Goal: Find specific page/section: Find specific page/section

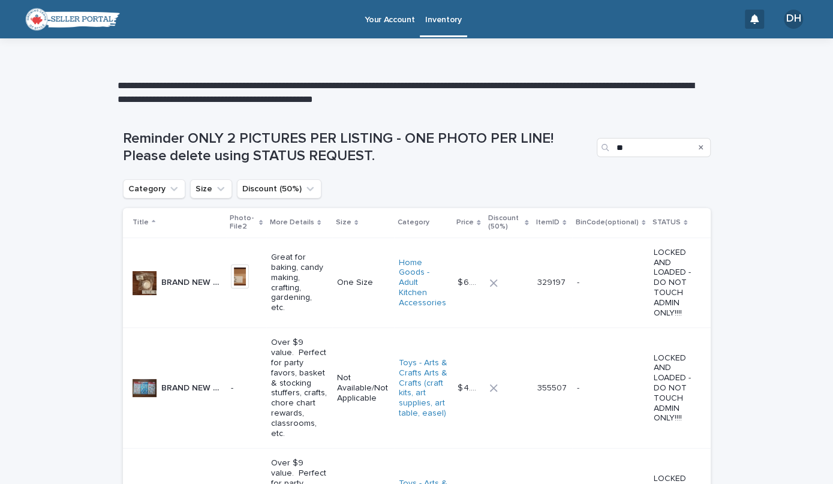
type input "*"
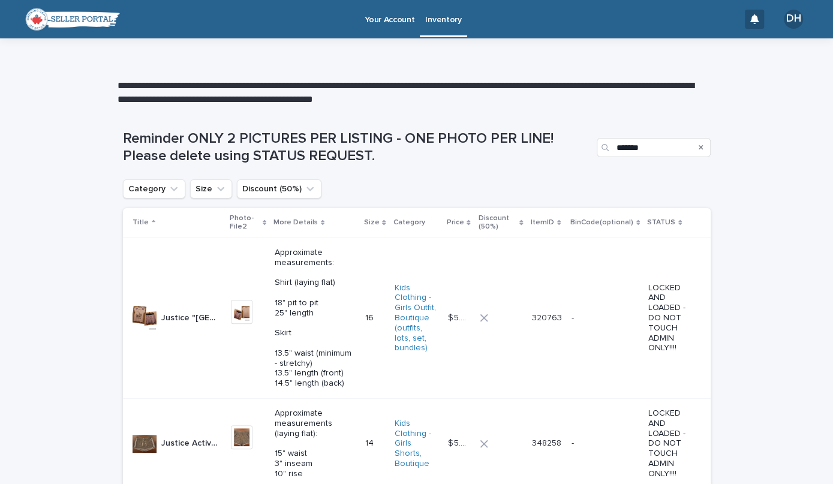
type input "*******"
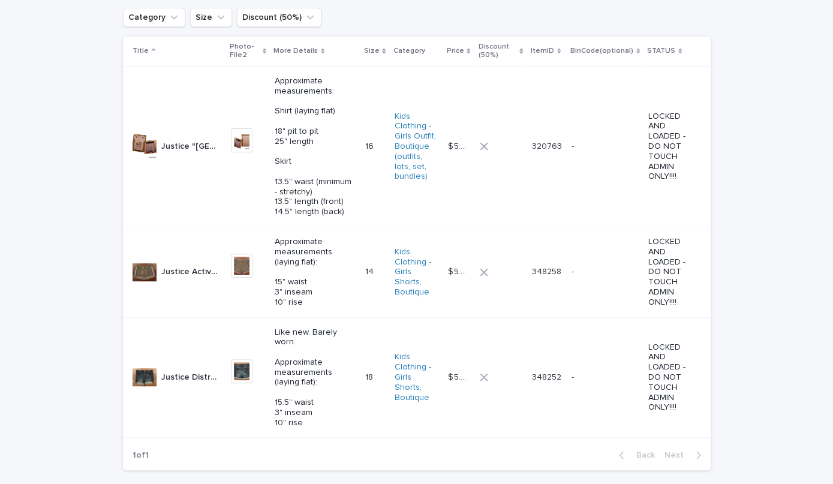
scroll to position [217, 0]
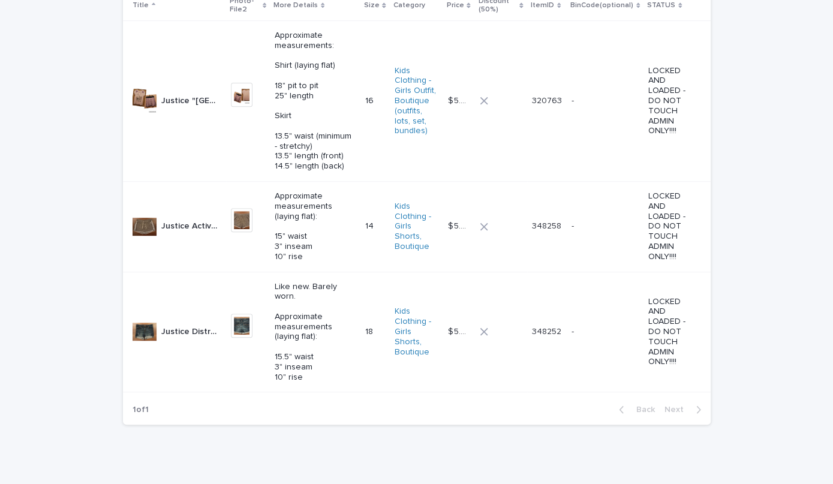
click at [600, 349] on td "- -" at bounding box center [605, 332] width 77 height 121
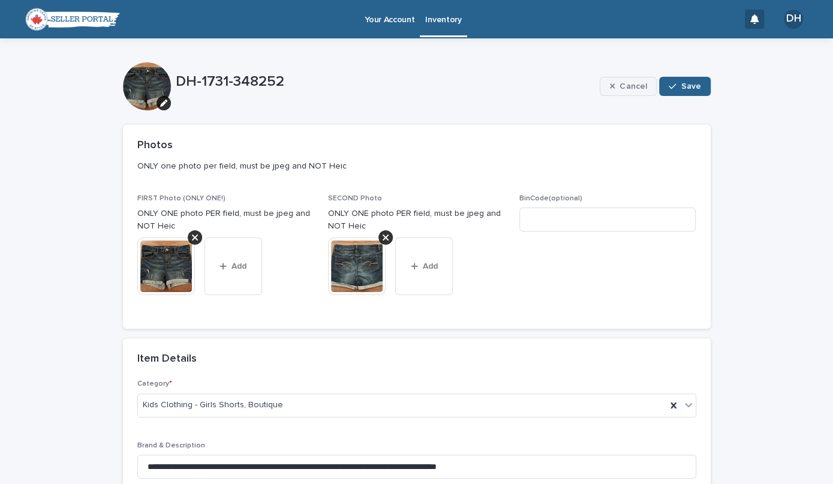
click at [622, 86] on span "Cancel" at bounding box center [633, 86] width 27 height 8
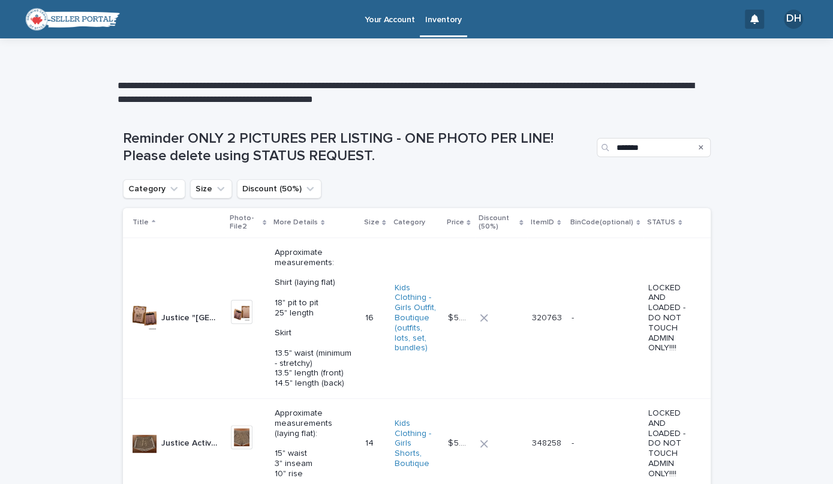
scroll to position [1, 0]
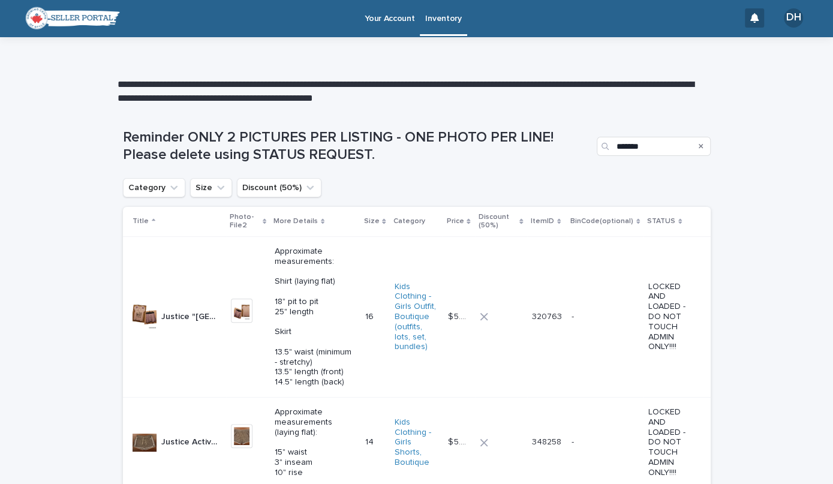
click at [693, 144] on div "Search" at bounding box center [701, 146] width 19 height 19
click at [699, 147] on div "Search" at bounding box center [701, 146] width 19 height 19
click at [699, 145] on icon "Search" at bounding box center [701, 146] width 5 height 5
click at [650, 148] on input "Search" at bounding box center [654, 146] width 114 height 19
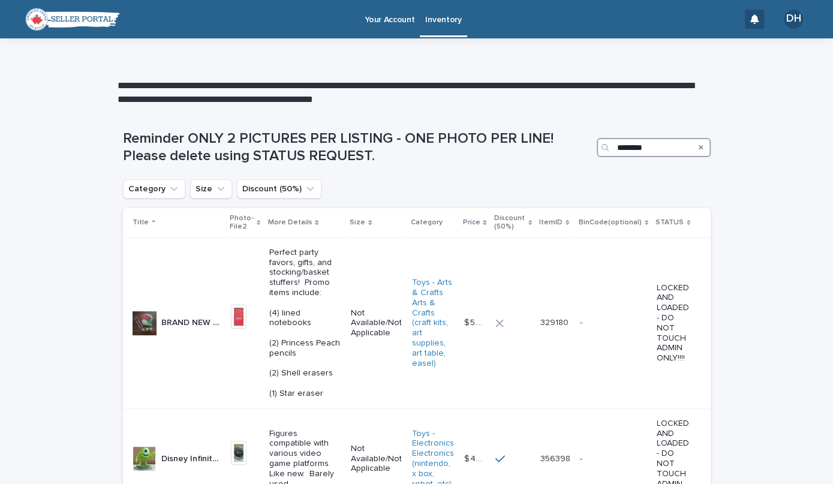
type input "********"
click at [703, 149] on div "Search" at bounding box center [701, 147] width 19 height 19
click at [699, 147] on icon "Search" at bounding box center [701, 147] width 5 height 5
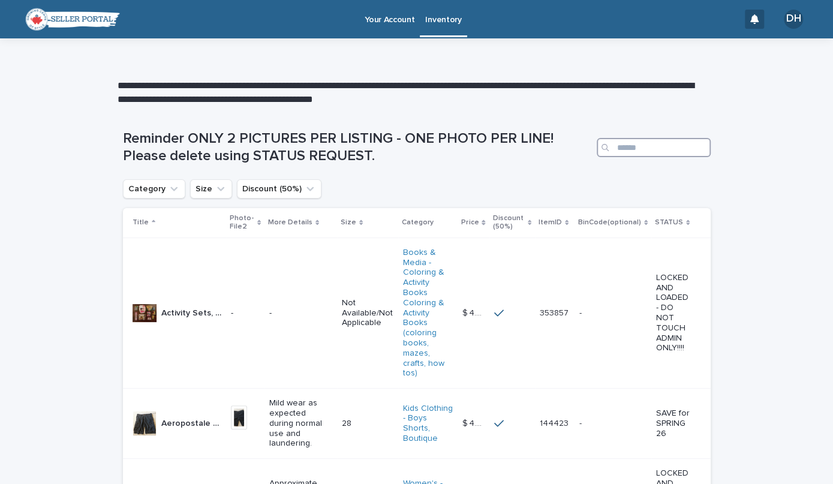
click at [670, 145] on input "Search" at bounding box center [654, 147] width 114 height 19
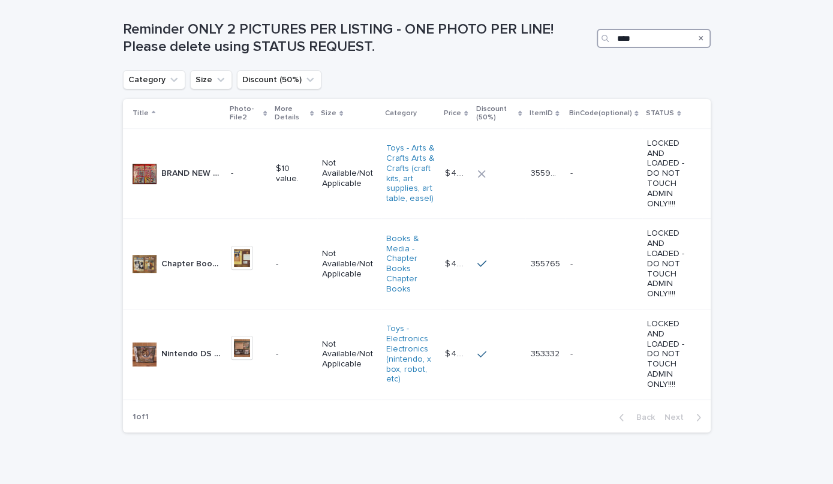
scroll to position [112, 0]
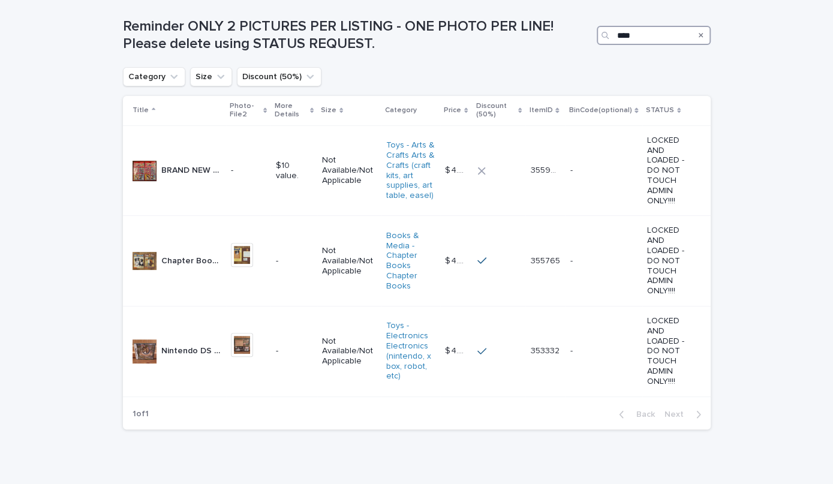
type input "****"
click at [699, 35] on icon "Search" at bounding box center [701, 35] width 5 height 5
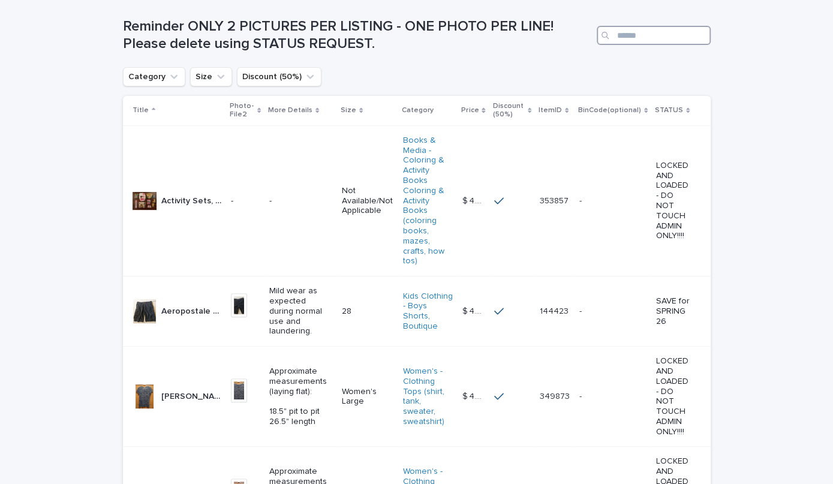
click at [616, 26] on input "Search" at bounding box center [654, 35] width 114 height 19
type input "**"
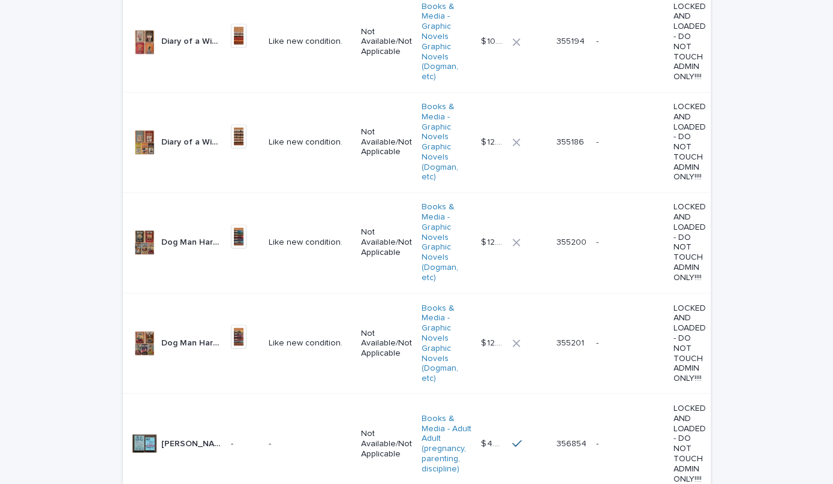
scroll to position [1159, 0]
click at [554, 356] on td "355201 355201" at bounding box center [572, 344] width 40 height 100
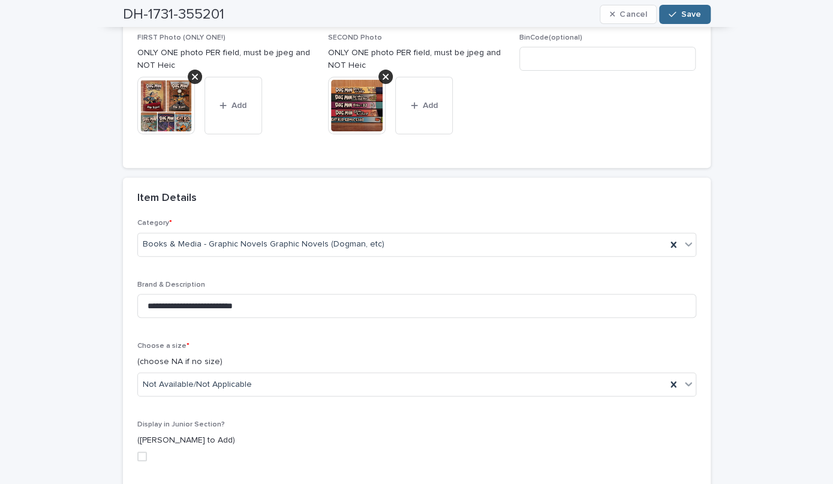
scroll to position [162, 0]
click at [626, 17] on span "Cancel" at bounding box center [633, 14] width 27 height 8
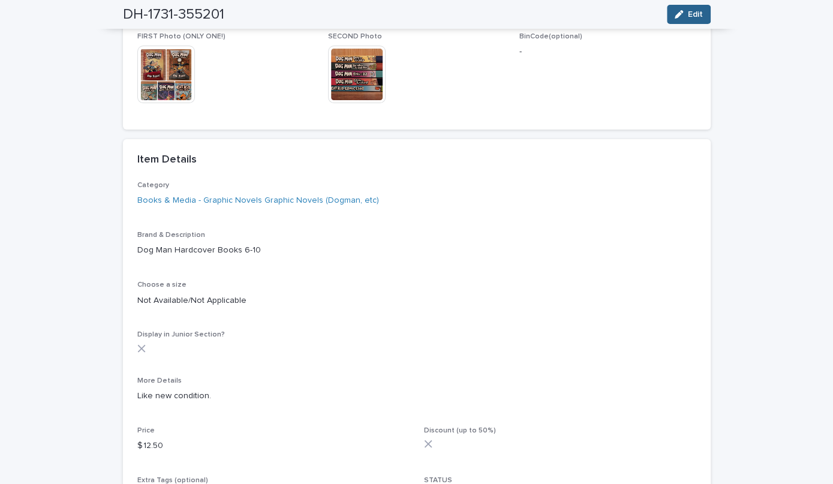
scroll to position [82, 0]
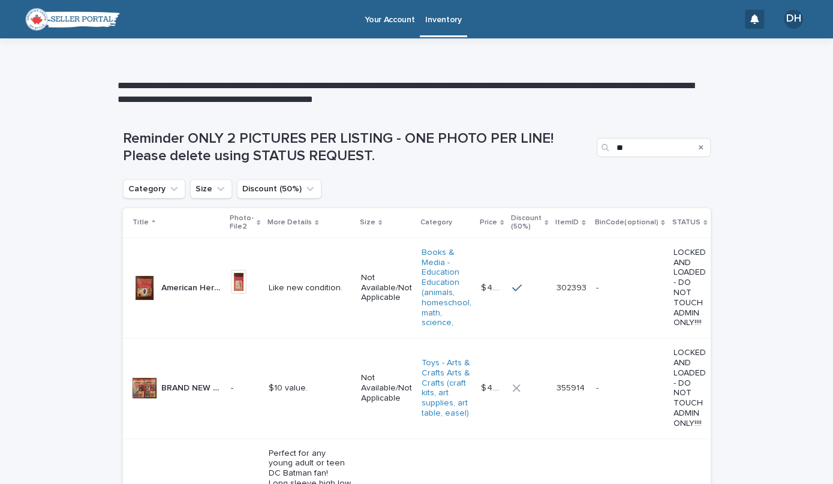
click at [699, 149] on icon "Search" at bounding box center [701, 147] width 5 height 5
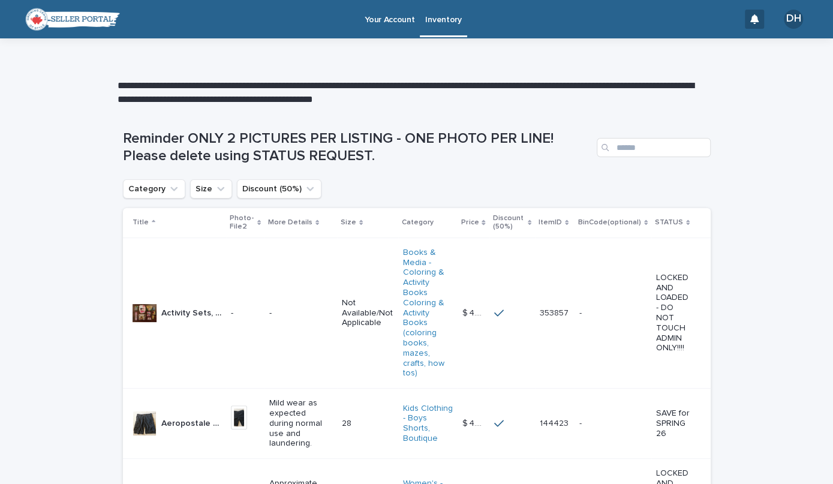
click at [199, 23] on div "Your Account Inventory" at bounding box center [432, 19] width 613 height 38
click at [440, 21] on p "Inventory" at bounding box center [443, 12] width 36 height 25
click at [650, 155] on input "Search" at bounding box center [654, 147] width 114 height 19
click at [446, 20] on p "Inventory" at bounding box center [443, 12] width 36 height 25
click at [670, 149] on input "Search" at bounding box center [654, 147] width 114 height 19
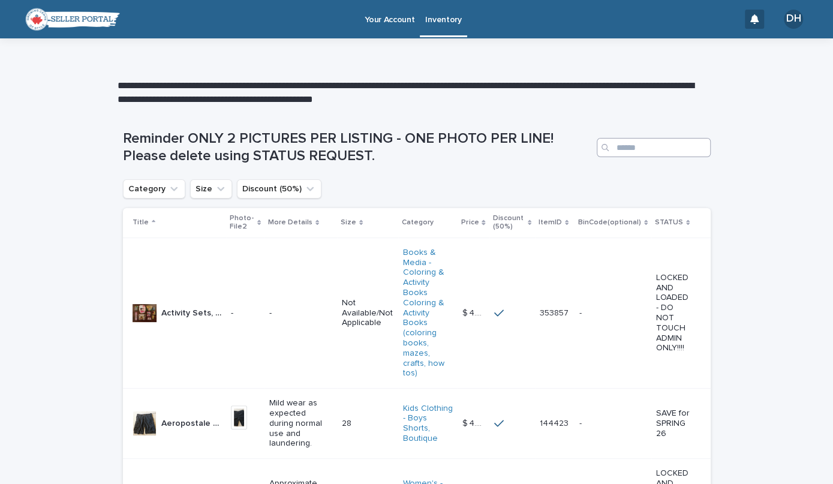
click at [622, 147] on input "Search" at bounding box center [654, 147] width 114 height 19
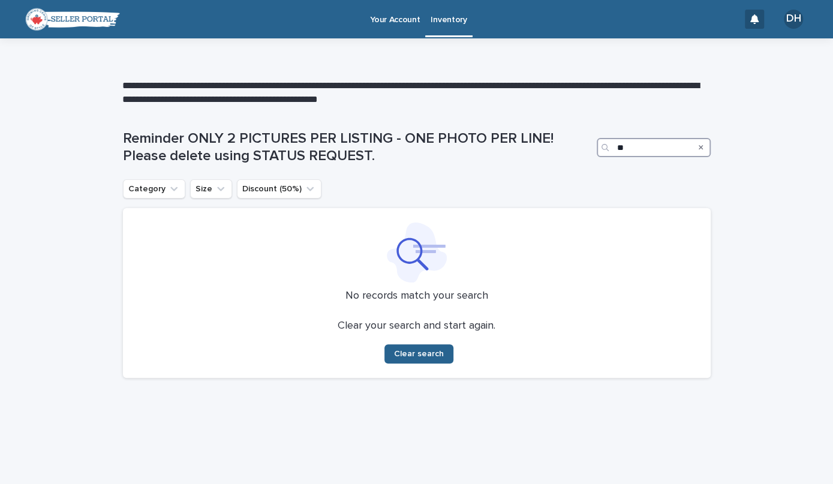
type input "*"
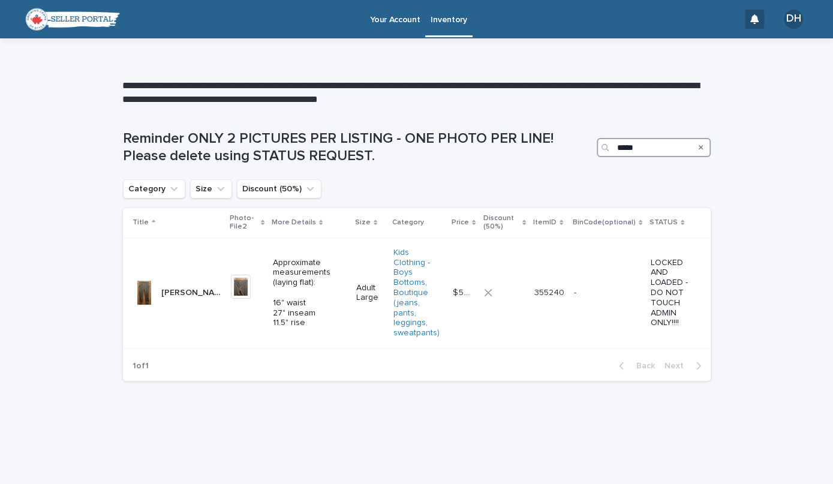
type input "*****"
click at [700, 146] on icon "Search" at bounding box center [701, 147] width 5 height 7
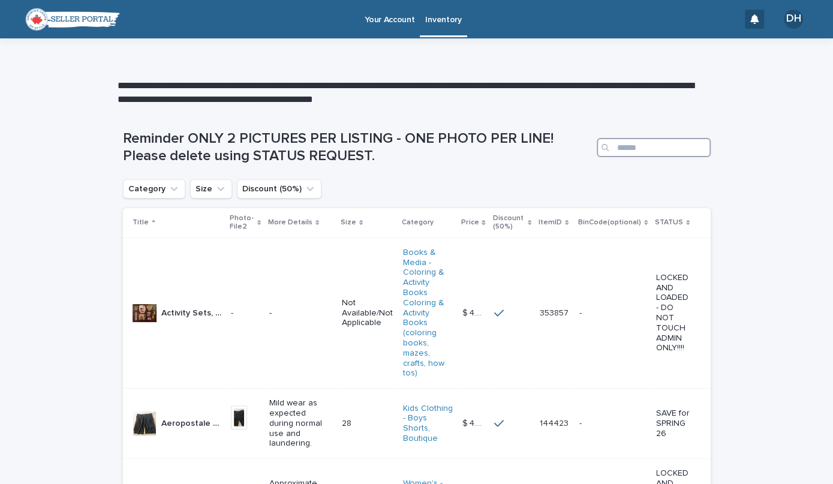
click at [618, 151] on input "Search" at bounding box center [654, 147] width 114 height 19
type input "*"
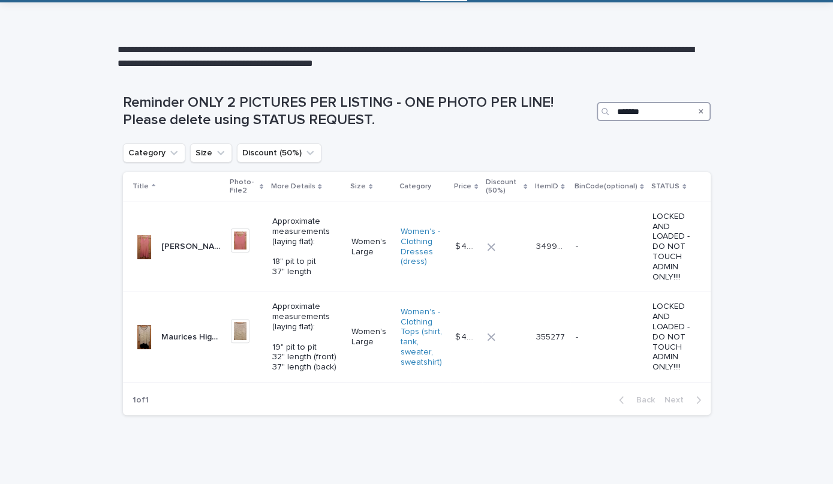
scroll to position [28, 0]
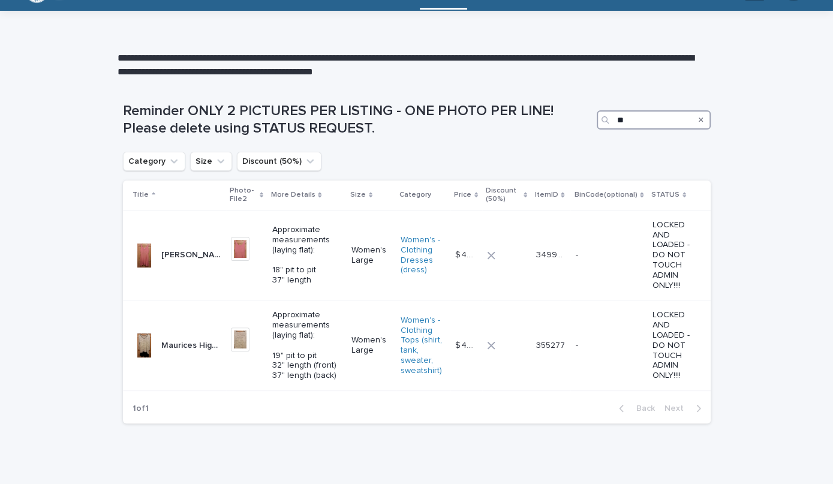
type input "*"
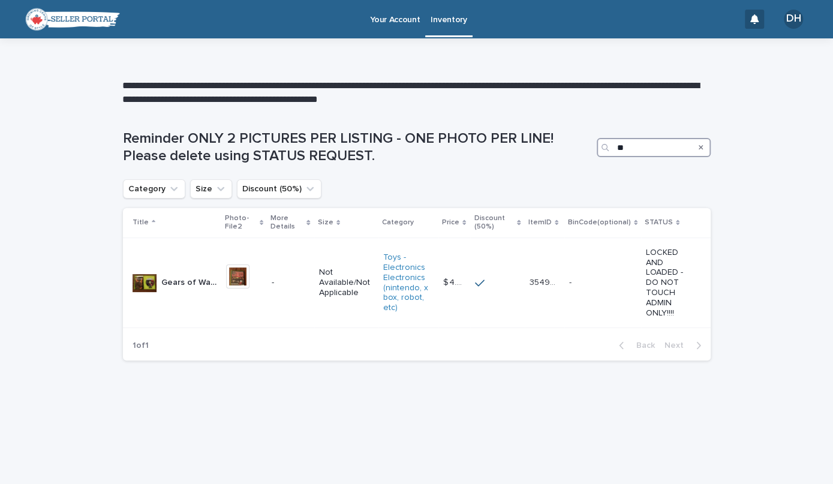
type input "*"
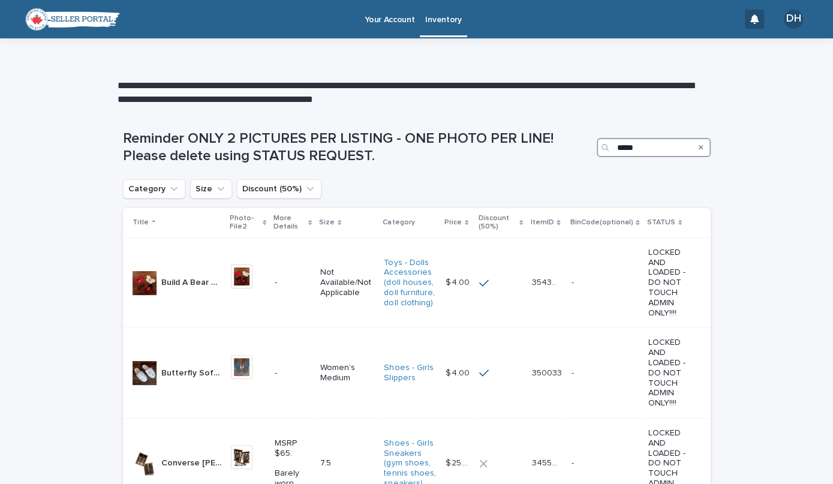
type input "*****"
click at [699, 147] on icon "Search" at bounding box center [701, 147] width 5 height 7
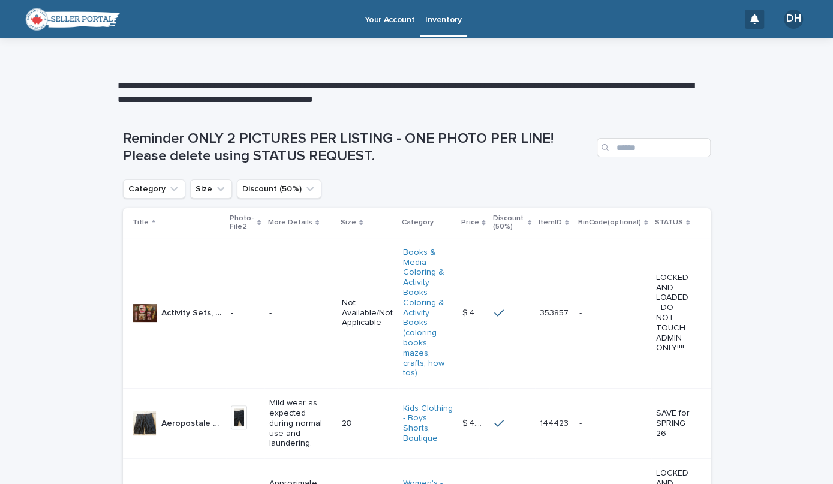
click at [433, 20] on p "Inventory" at bounding box center [443, 12] width 36 height 25
